Goal: Transaction & Acquisition: Book appointment/travel/reservation

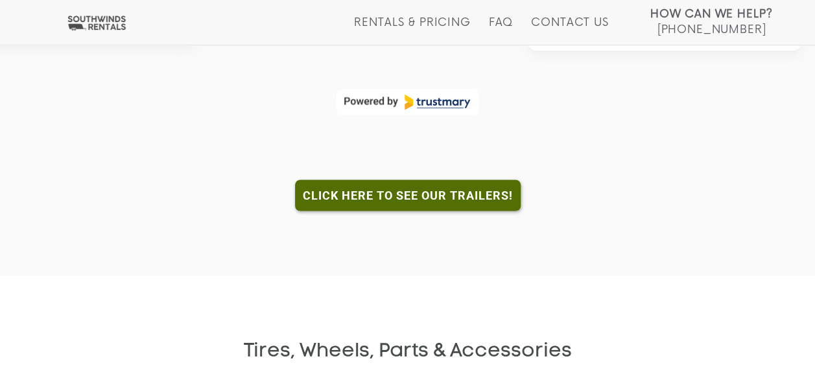
scroll to position [1102, 0]
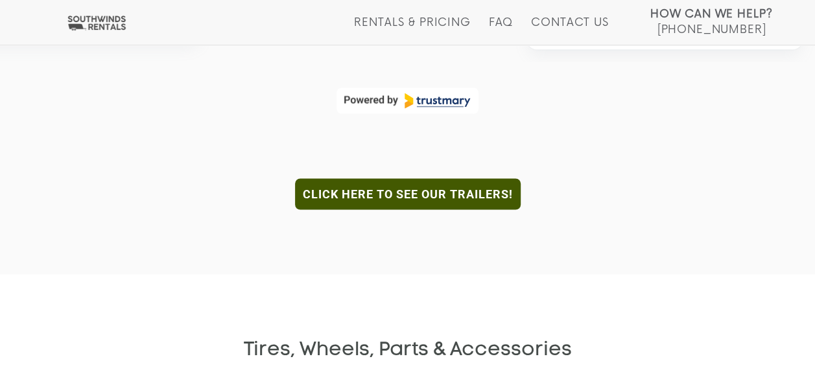
click at [401, 192] on link "Click here to see our trailers!" at bounding box center [408, 193] width 226 height 31
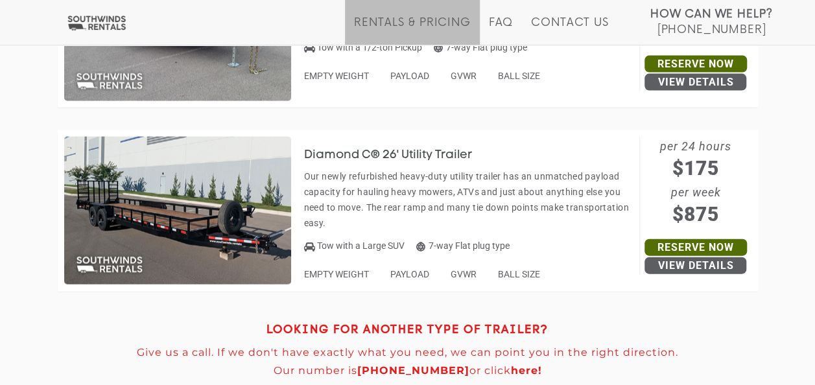
scroll to position [6266, 0]
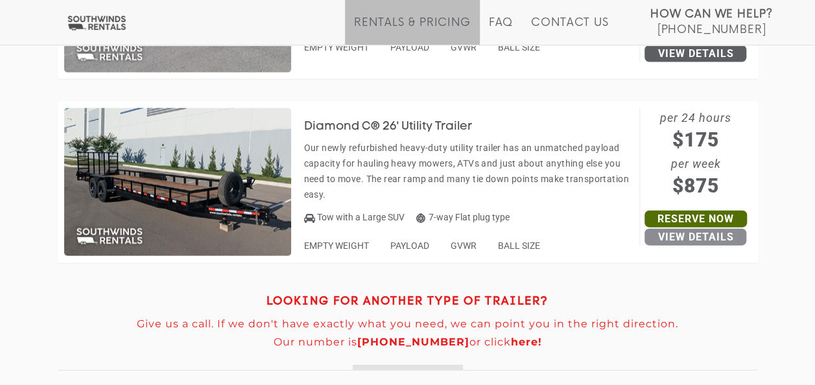
click at [661, 236] on link "View Details" at bounding box center [695, 237] width 102 height 17
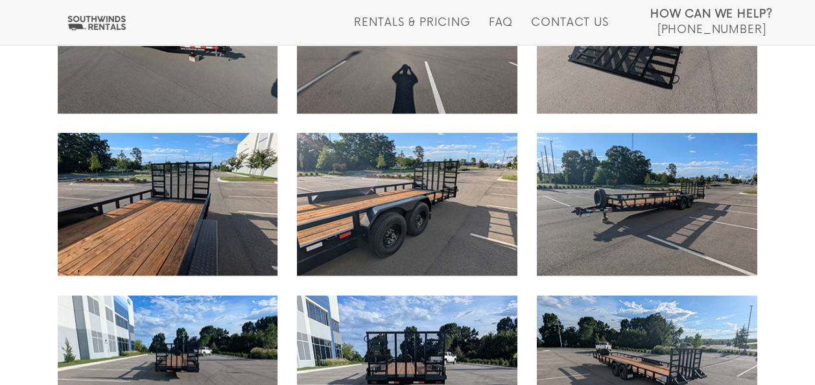
scroll to position [1102, 0]
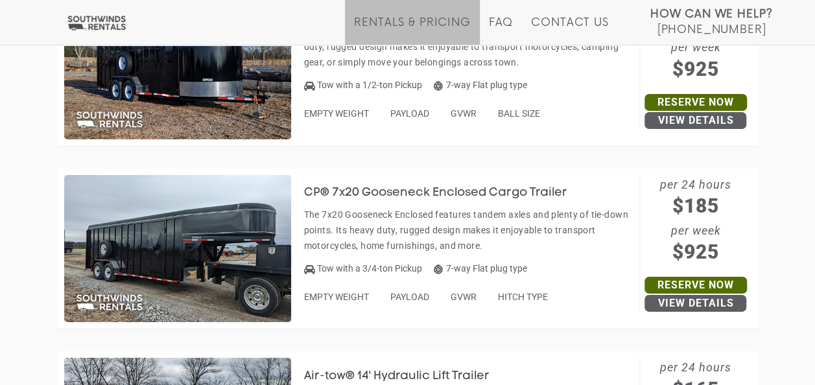
scroll to position [4581, 0]
